Goal: Information Seeking & Learning: Learn about a topic

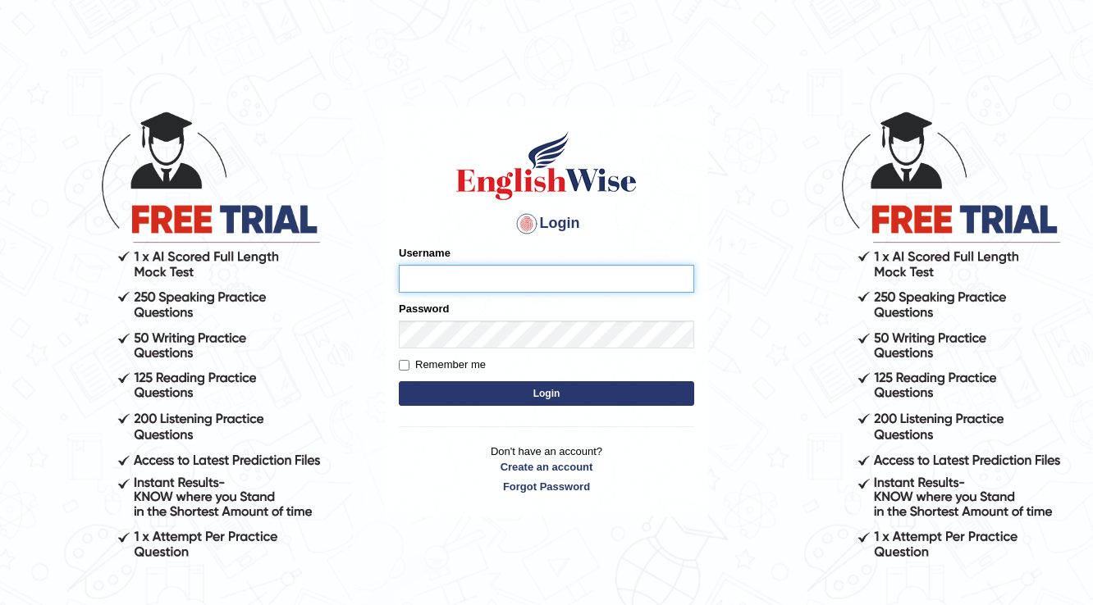
click at [539, 278] on input "Username" at bounding box center [546, 279] width 295 height 28
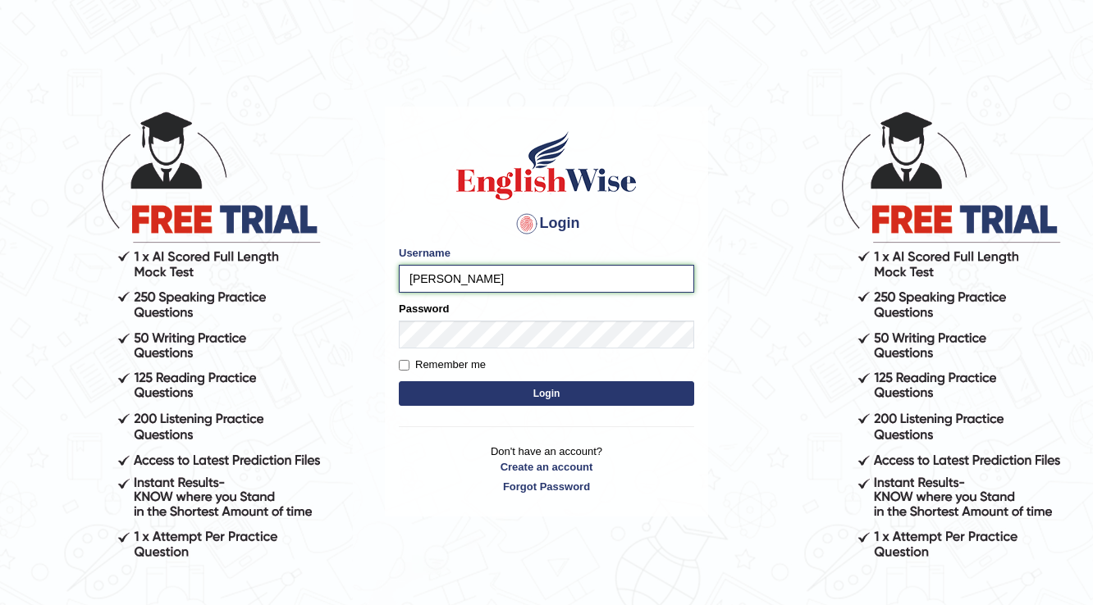
click at [542, 277] on input "farish" at bounding box center [546, 279] width 295 height 28
type input "[DEMOGRAPHIC_DATA]"
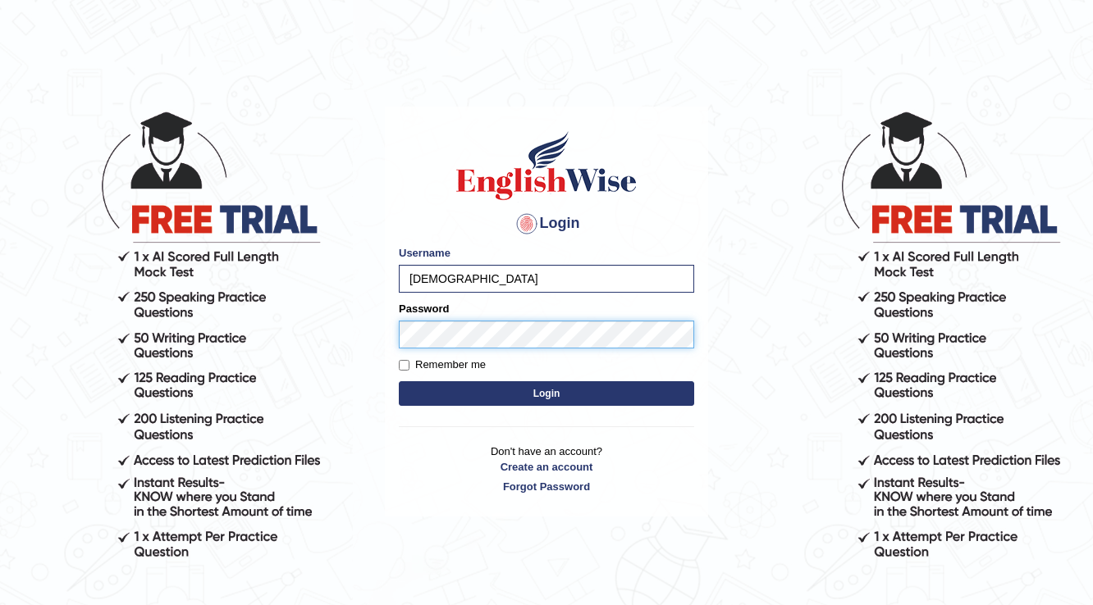
click at [399, 382] on button "Login" at bounding box center [546, 394] width 295 height 25
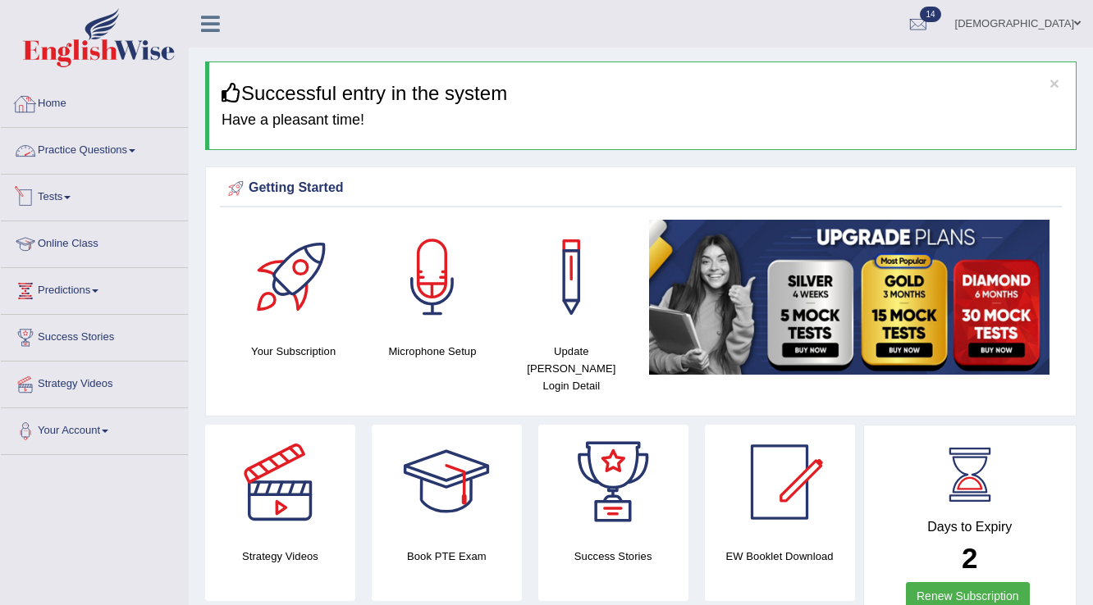
click at [80, 148] on link "Practice Questions" at bounding box center [94, 148] width 187 height 41
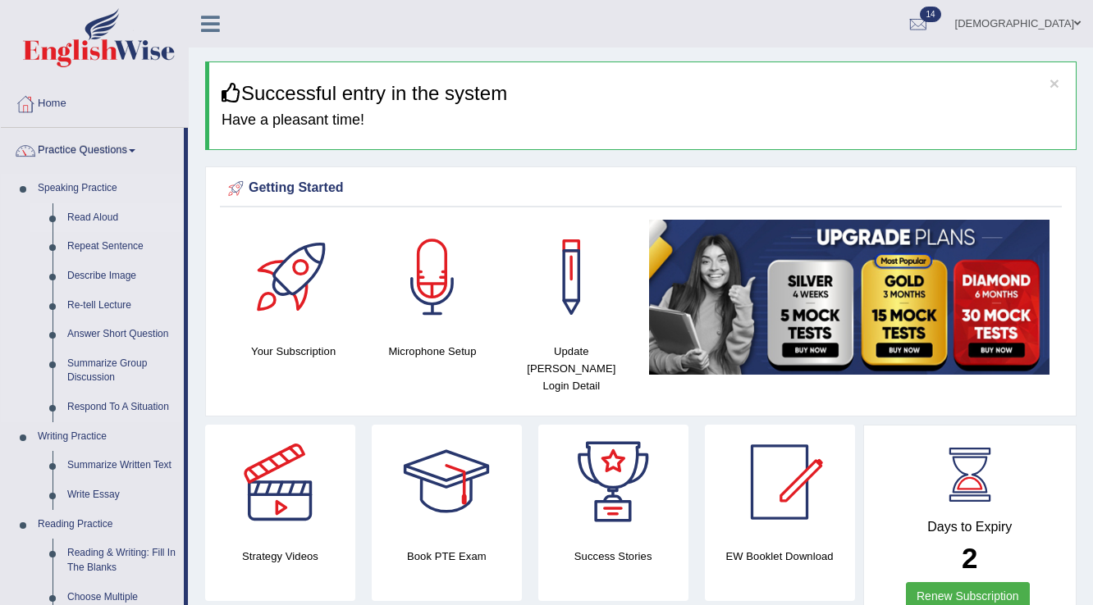
click at [82, 210] on link "Read Aloud" at bounding box center [122, 218] width 124 height 30
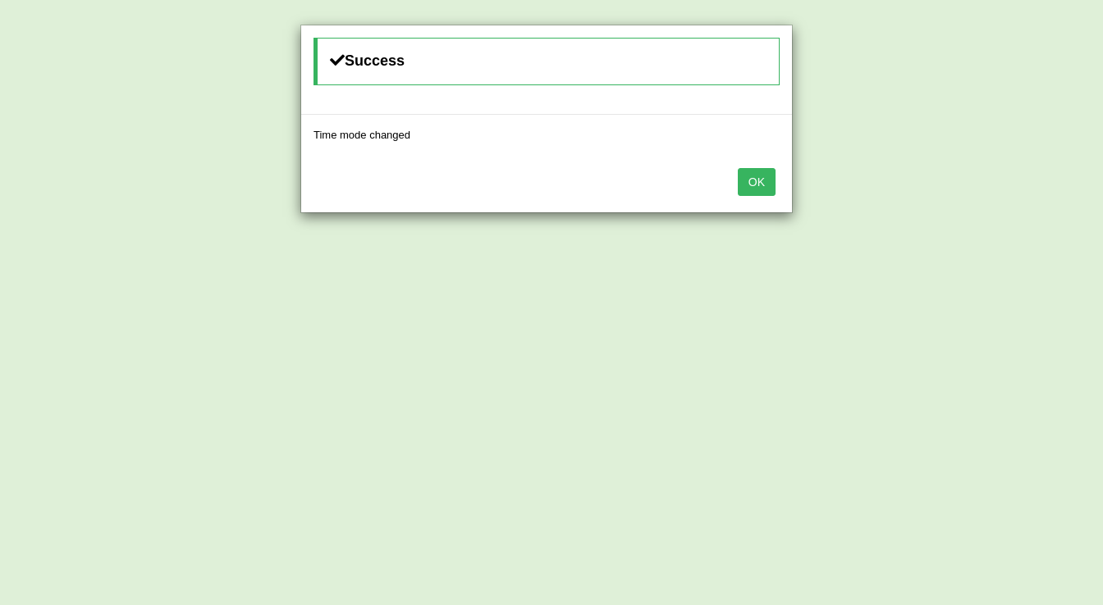
click at [762, 176] on button "OK" at bounding box center [757, 182] width 38 height 28
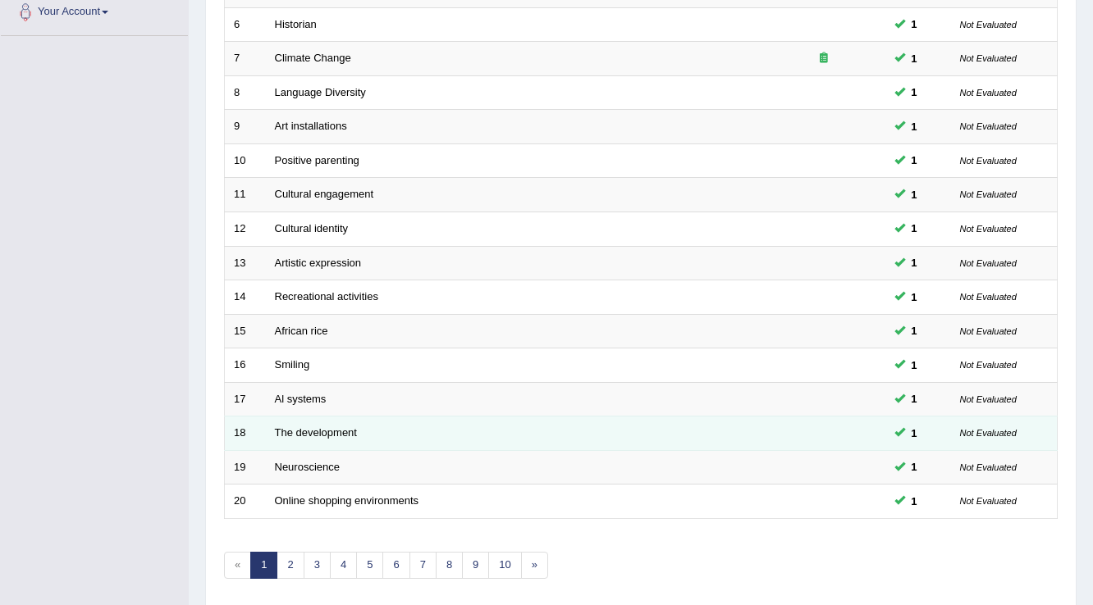
scroll to position [476, 0]
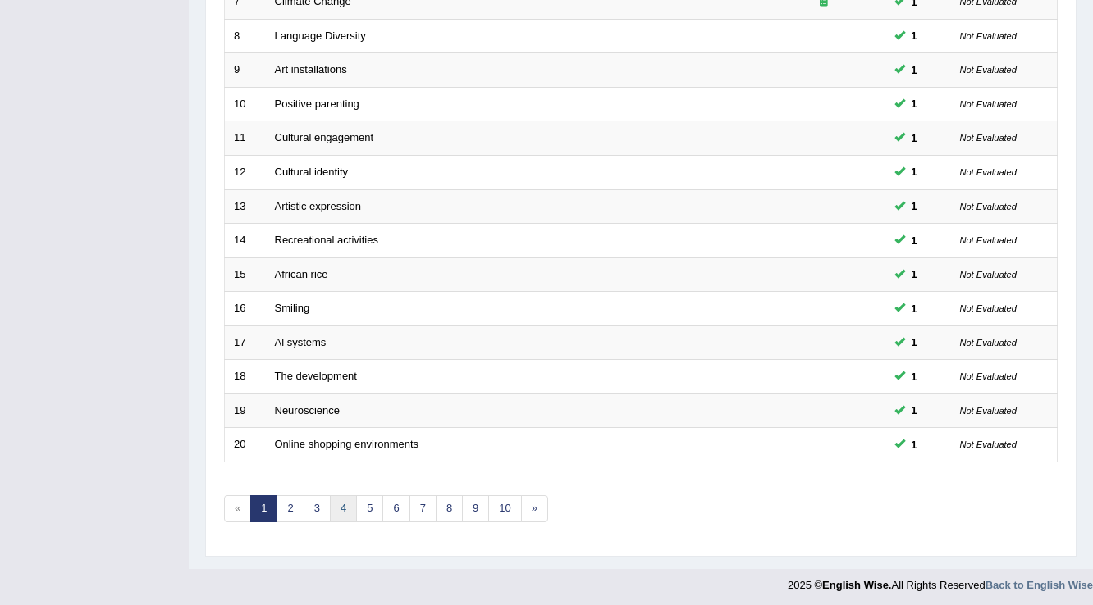
click at [338, 503] on link "4" at bounding box center [343, 509] width 27 height 27
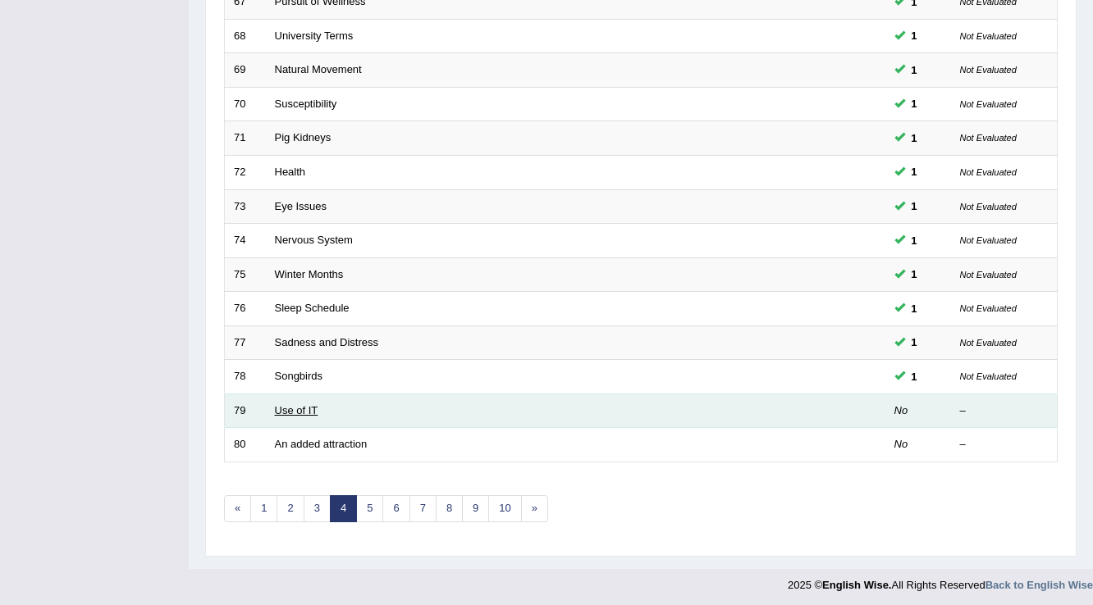
click at [281, 404] on link "Use of IT" at bounding box center [296, 410] width 43 height 12
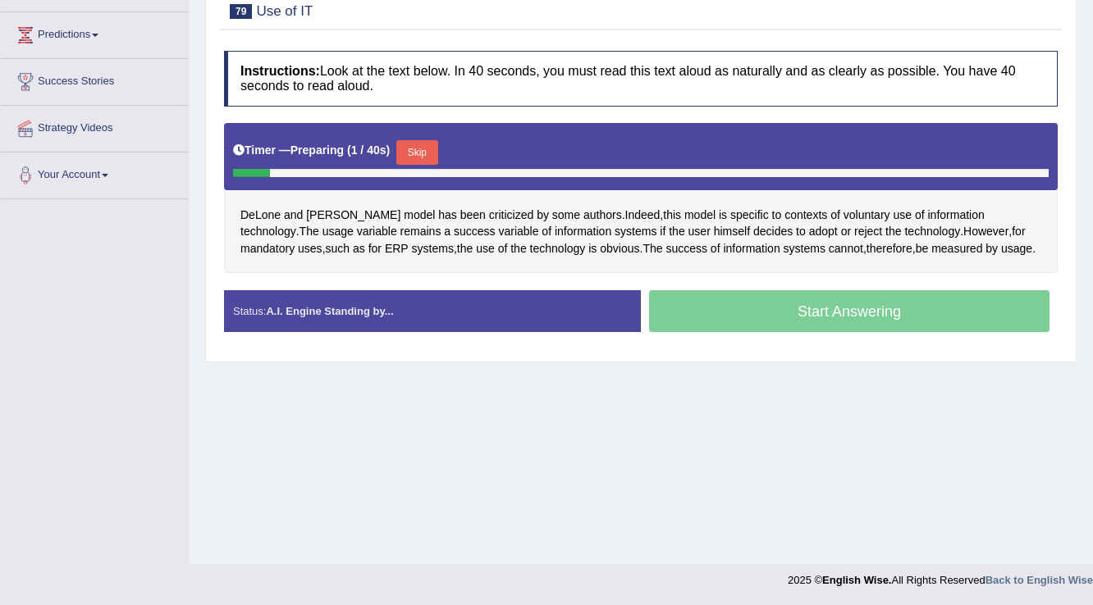
click at [433, 149] on button "Skip" at bounding box center [416, 152] width 41 height 25
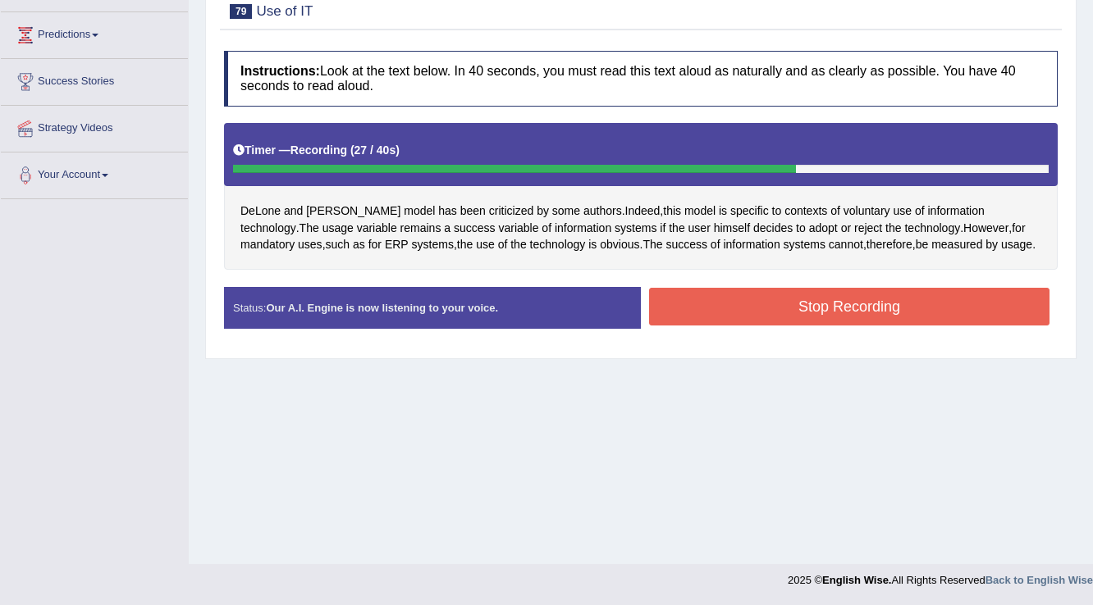
click at [787, 304] on button "Stop Recording" at bounding box center [849, 307] width 400 height 38
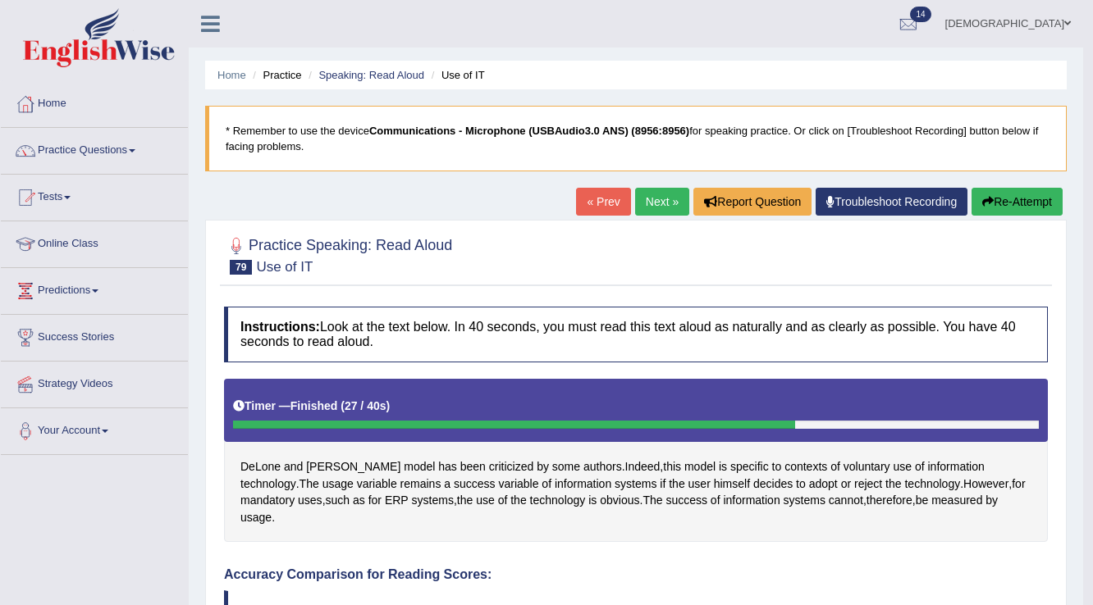
click at [654, 197] on link "Next »" at bounding box center [662, 202] width 54 height 28
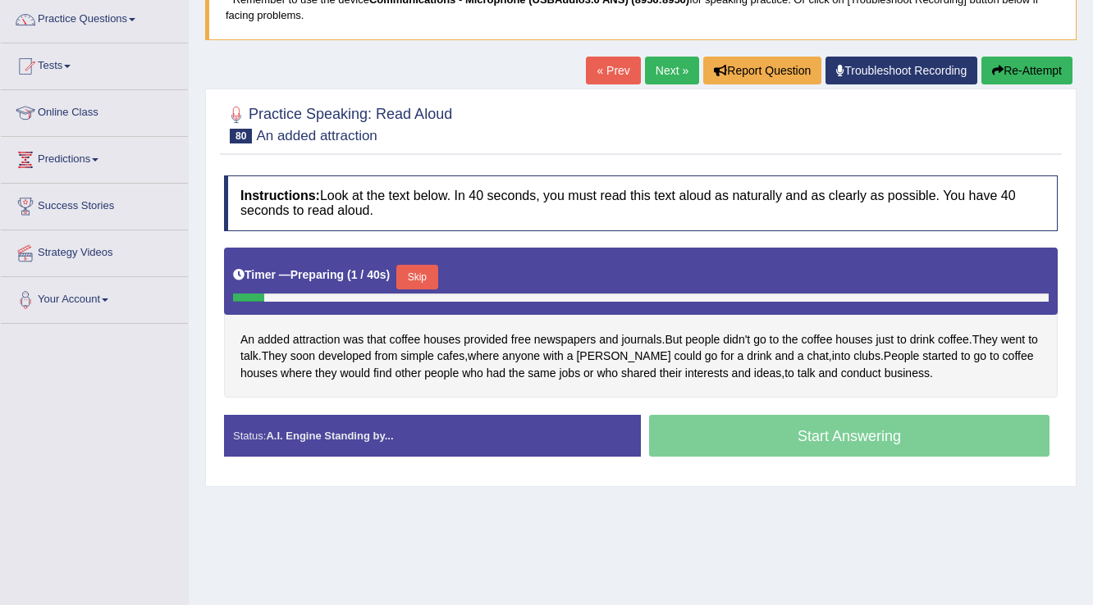
click at [427, 274] on button "Skip" at bounding box center [416, 277] width 41 height 25
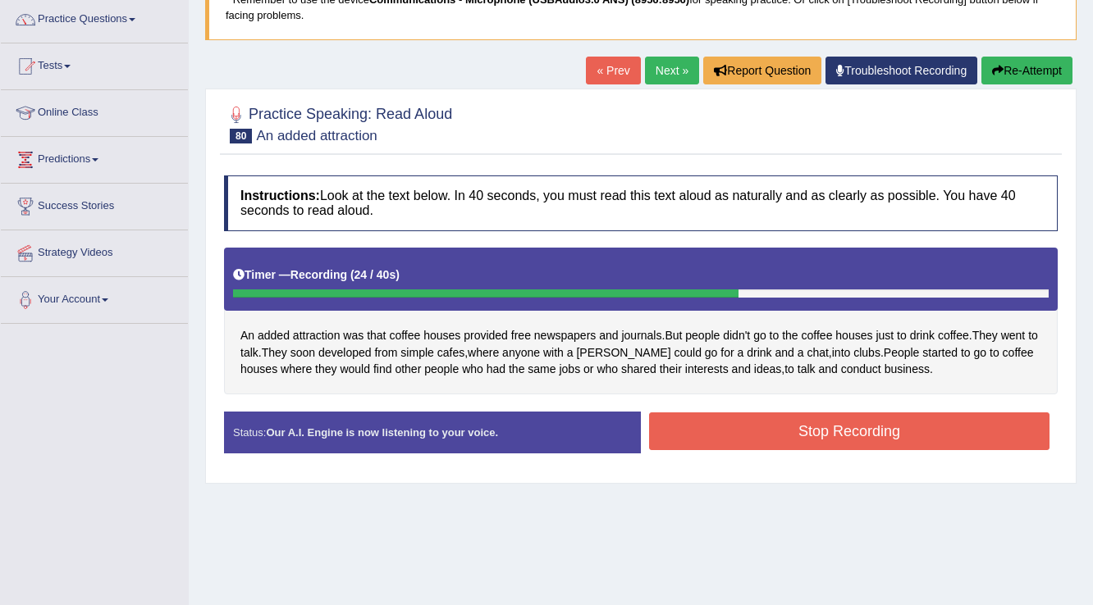
click at [743, 430] on button "Stop Recording" at bounding box center [849, 432] width 400 height 38
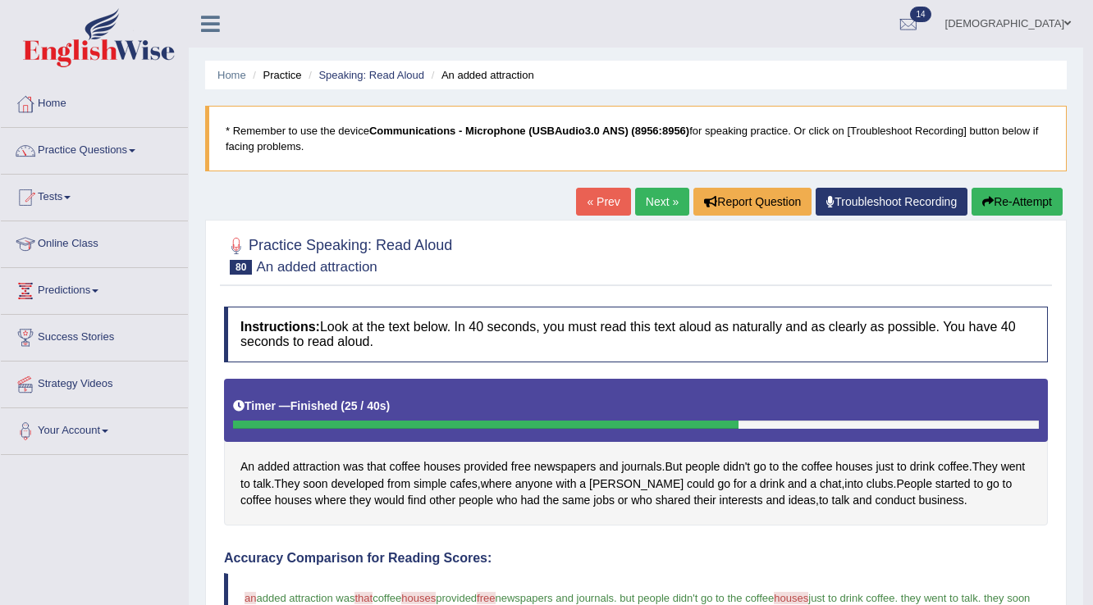
click at [651, 203] on link "Next »" at bounding box center [662, 202] width 54 height 28
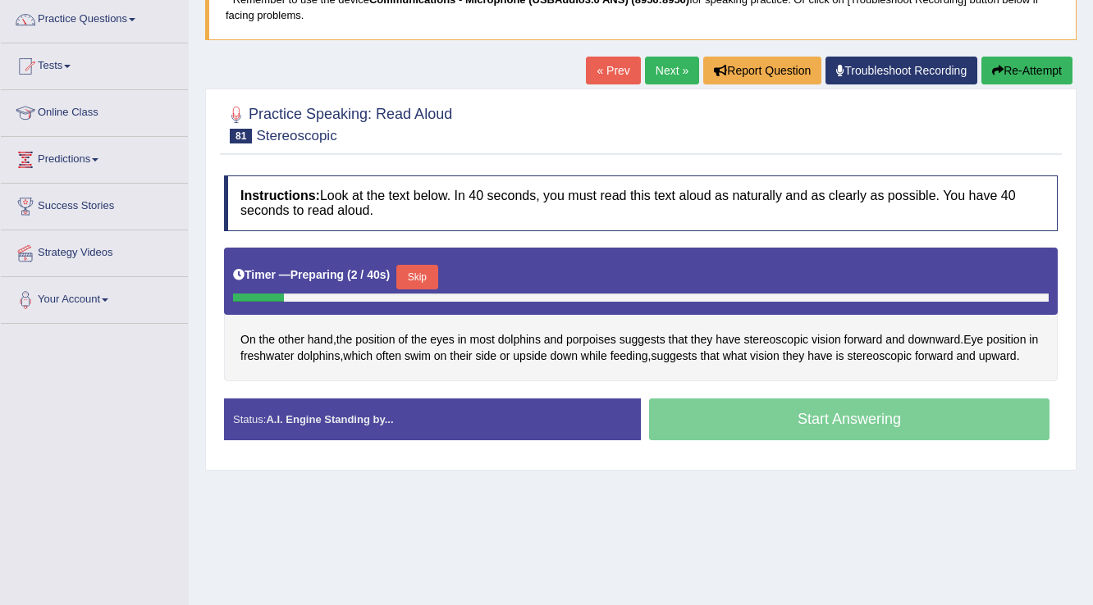
click at [421, 276] on button "Skip" at bounding box center [416, 277] width 41 height 25
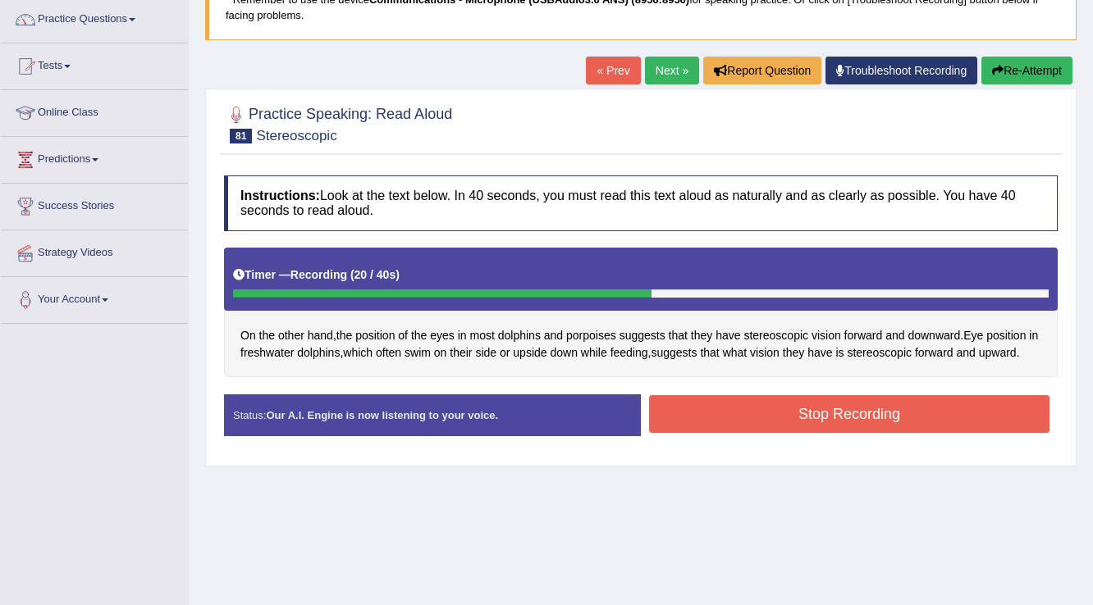
click at [787, 418] on button "Stop Recording" at bounding box center [849, 414] width 400 height 38
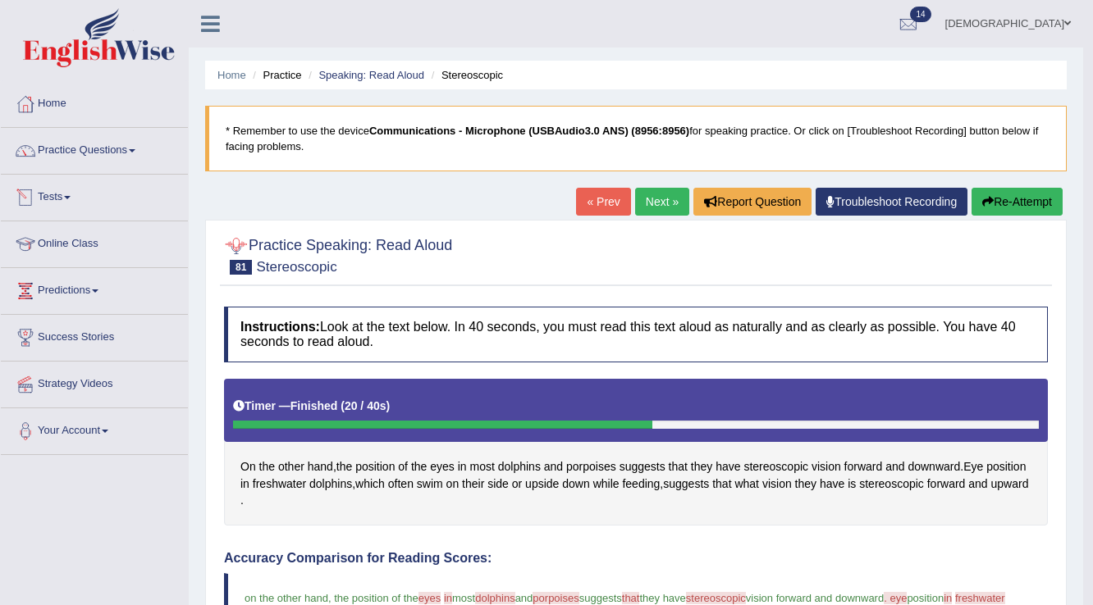
click at [49, 189] on link "Tests" at bounding box center [94, 195] width 187 height 41
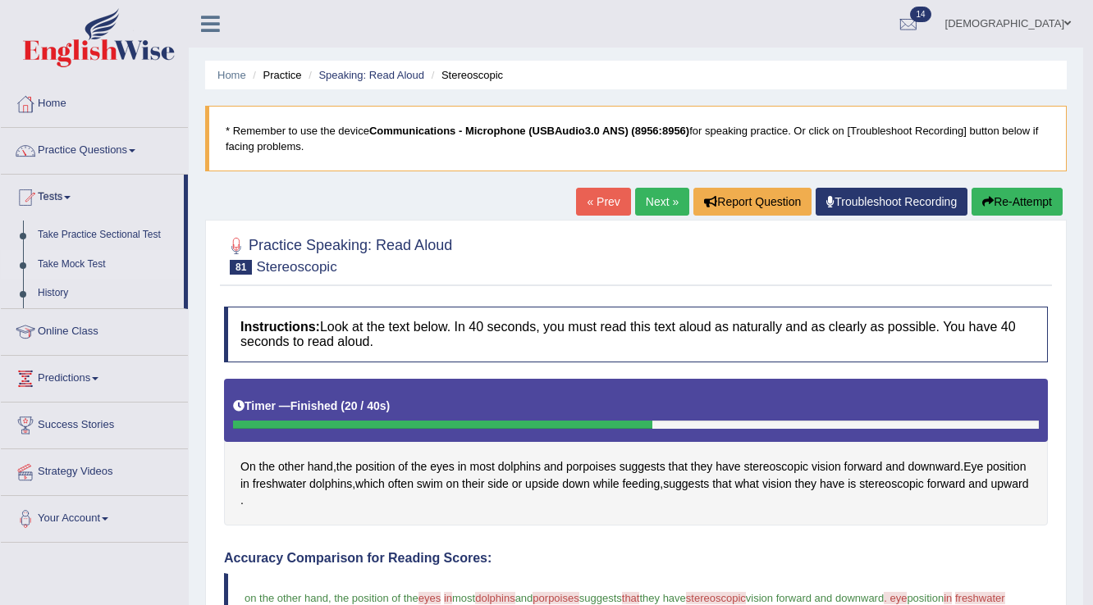
click at [62, 259] on link "Take Mock Test" at bounding box center [106, 265] width 153 height 30
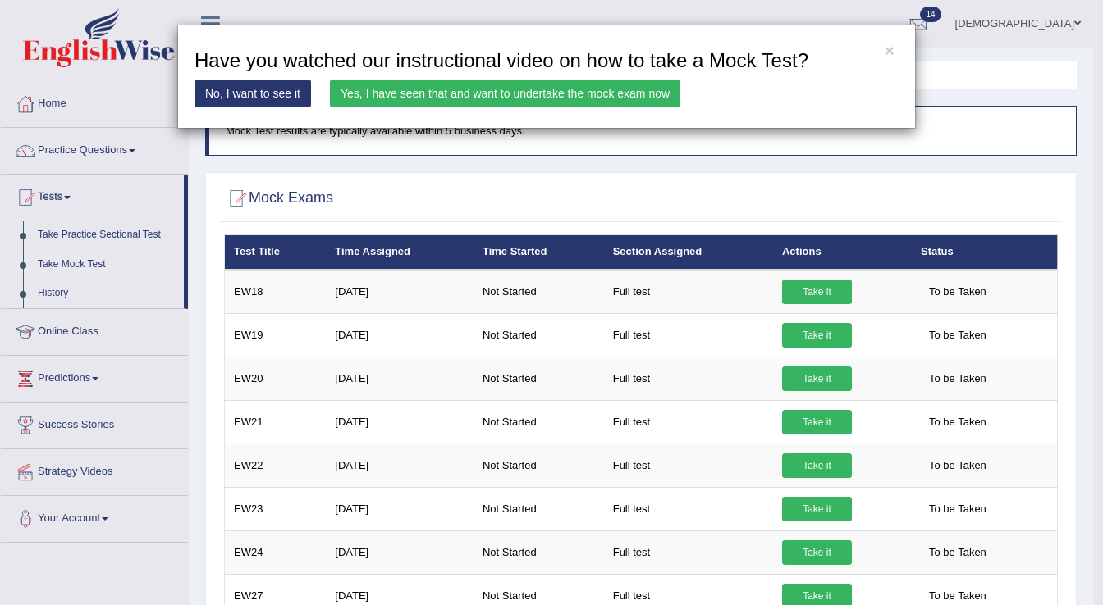
click at [553, 88] on link "Yes, I have seen that and want to undertake the mock exam now" at bounding box center [505, 94] width 350 height 28
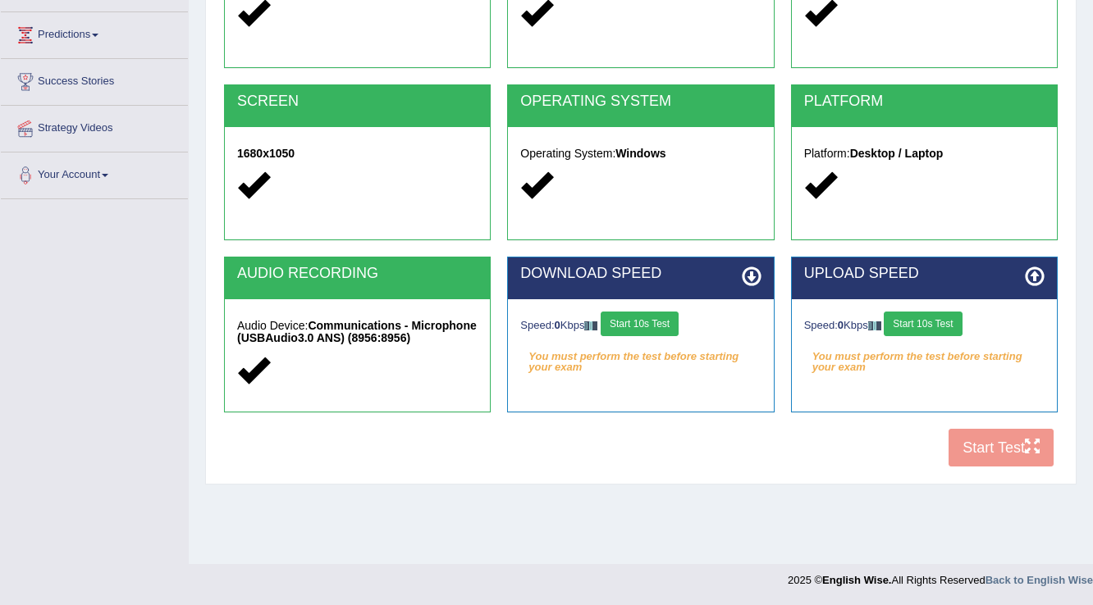
click at [647, 327] on button "Start 10s Test" at bounding box center [640, 324] width 78 height 25
click at [945, 325] on button "Start 10s Test" at bounding box center [923, 324] width 78 height 25
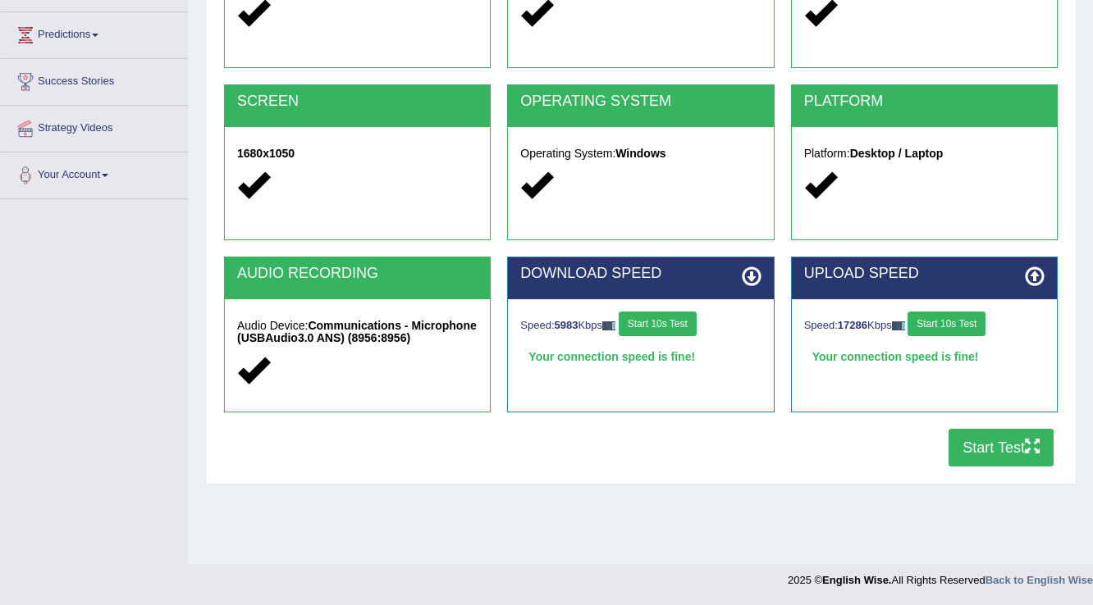
click at [1001, 453] on button "Start Test" at bounding box center [1000, 448] width 105 height 38
